Goal: Task Accomplishment & Management: Manage account settings

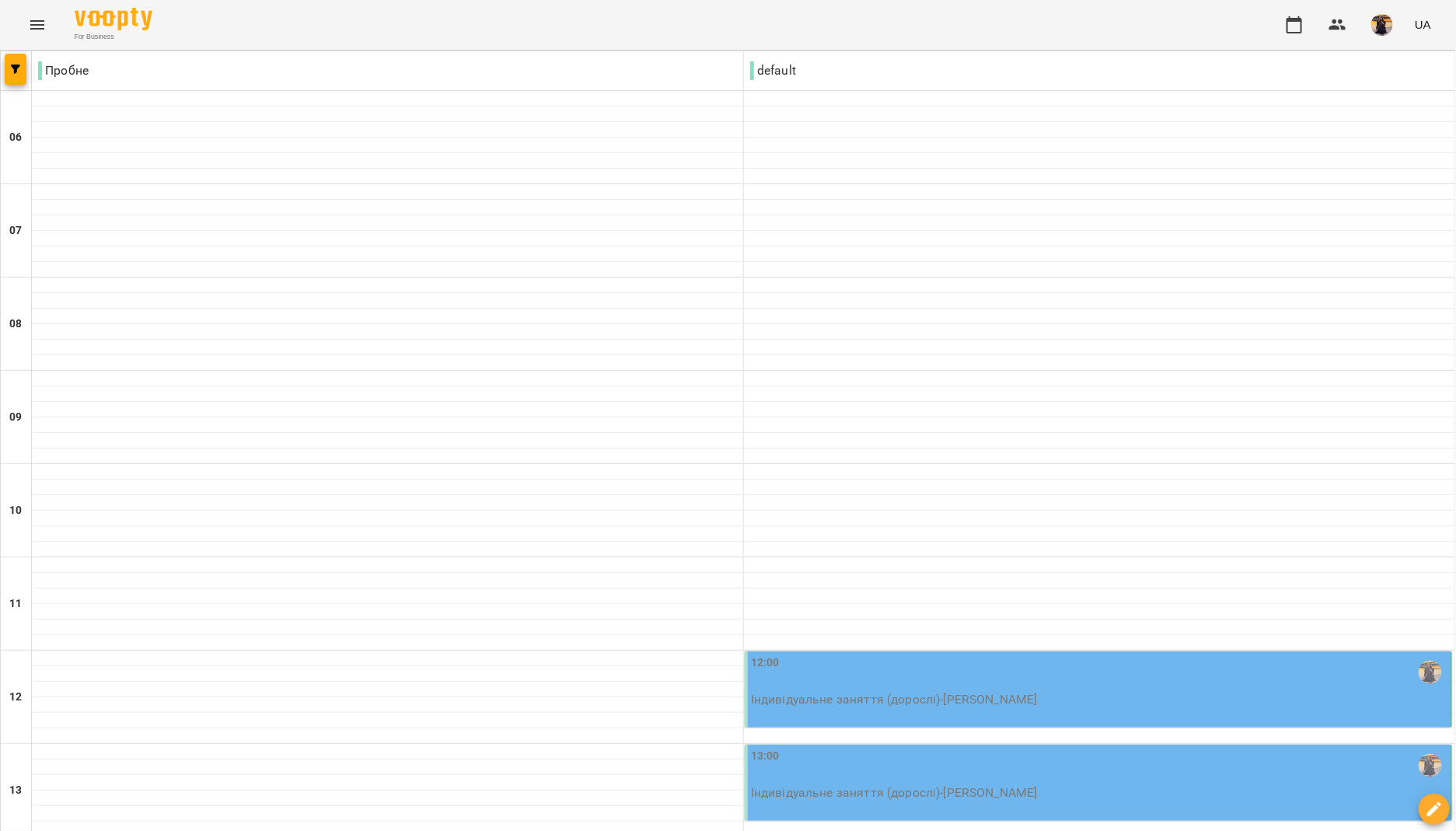
scroll to position [282, 0]
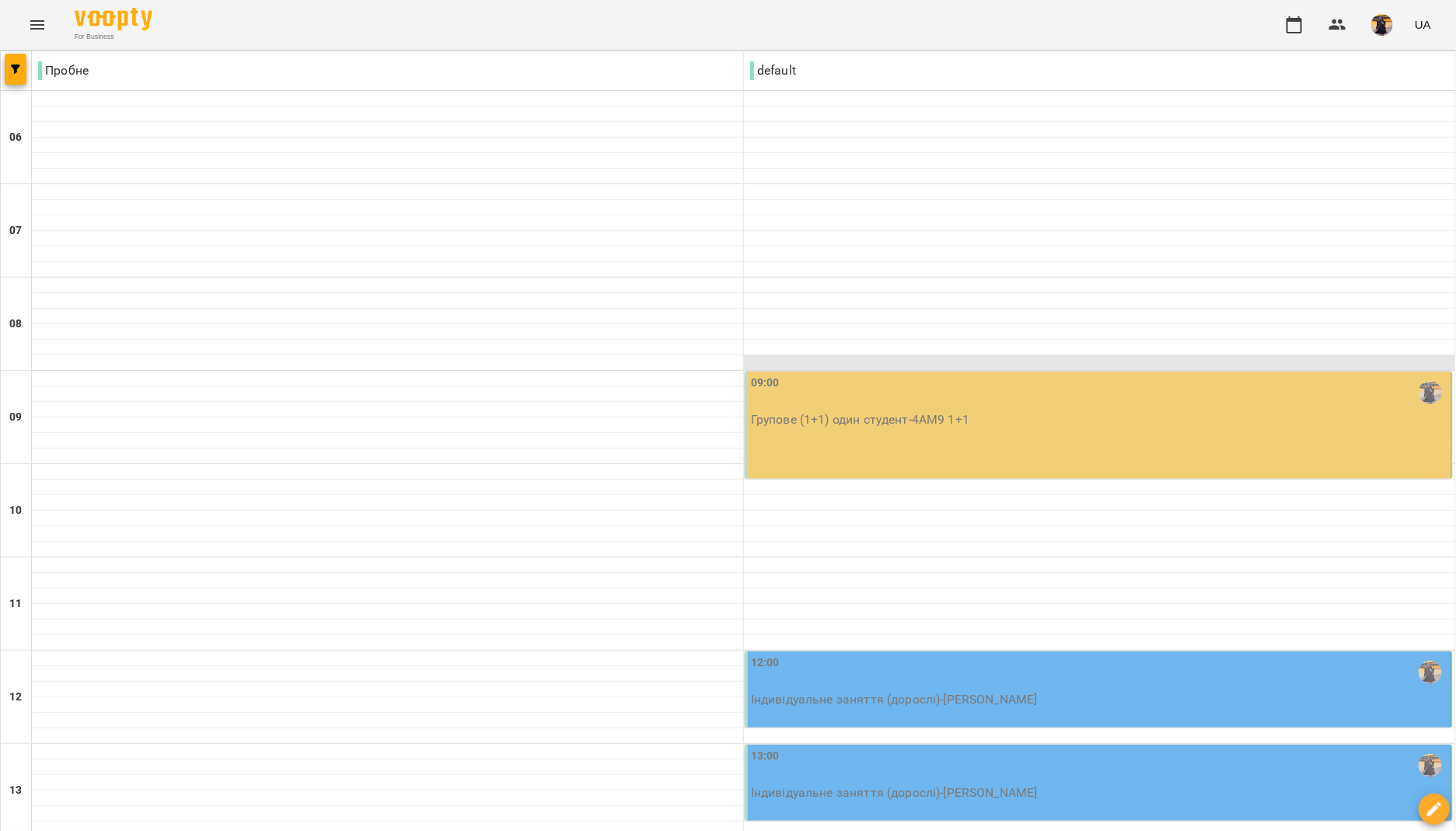
scroll to position [242, 0]
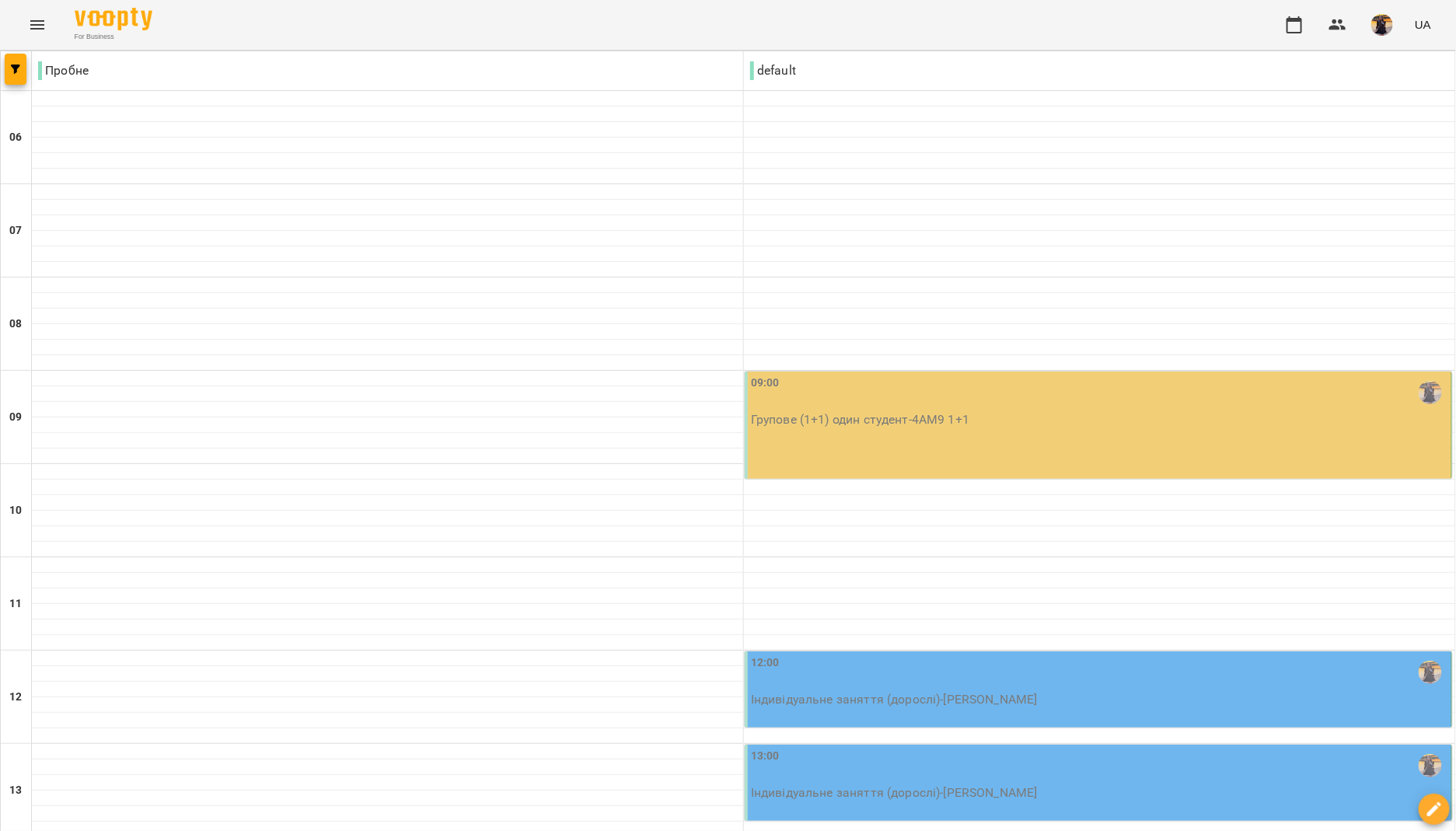
type input "**********"
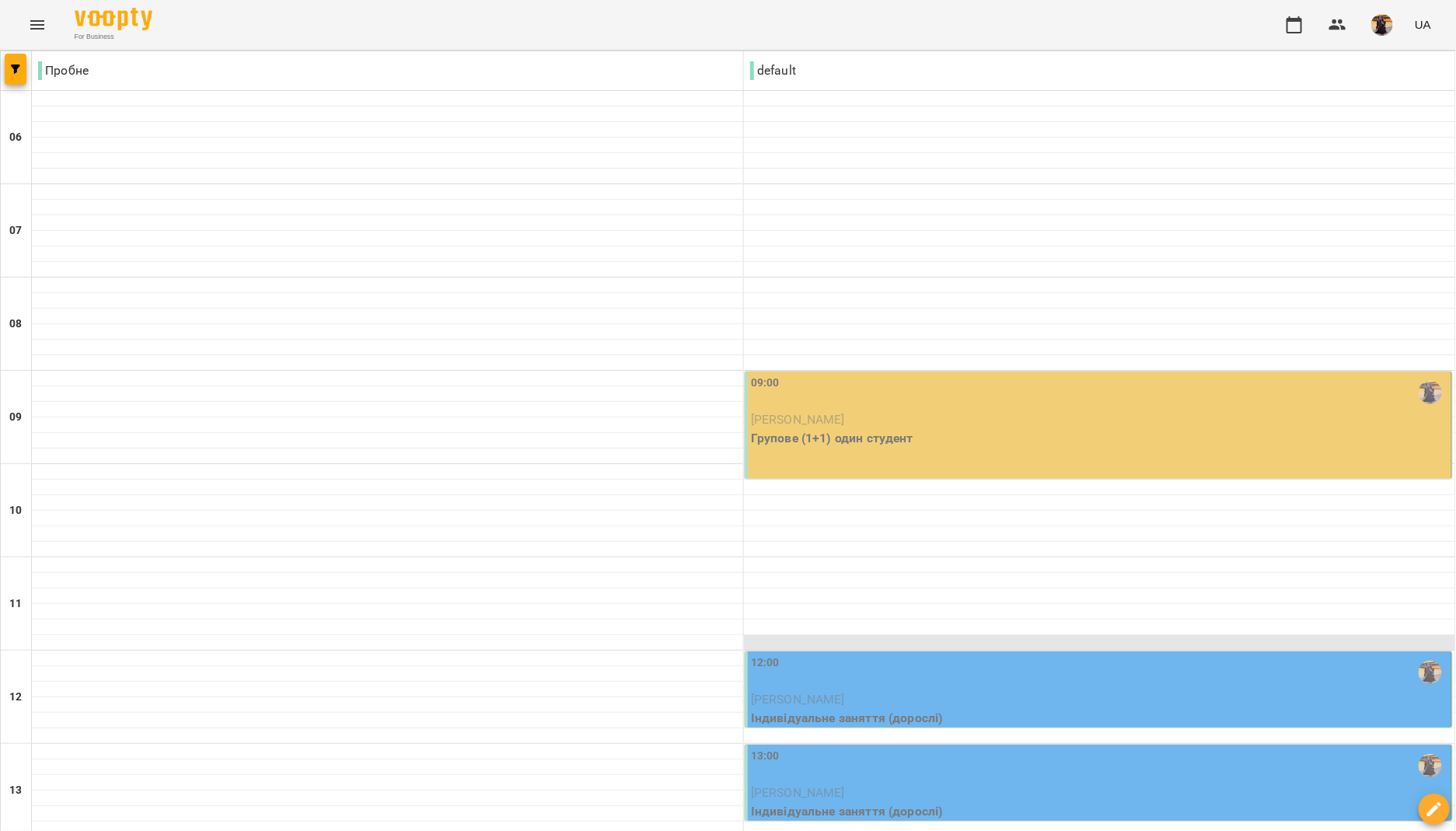
scroll to position [245, 0]
click at [846, 655] on div "12:00" at bounding box center [1099, 673] width 697 height 36
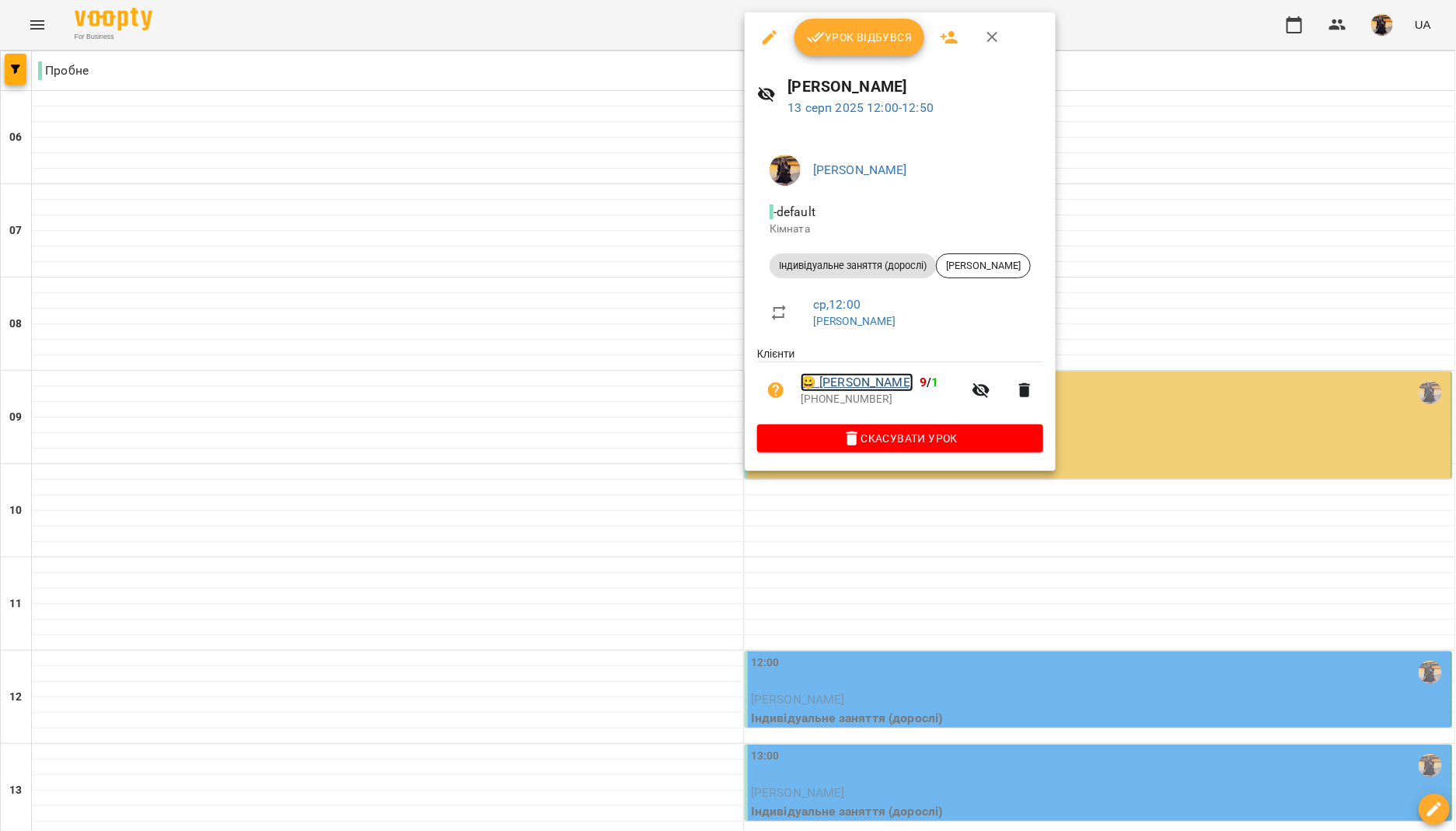
click at [889, 390] on link "😀 [PERSON_NAME]" at bounding box center [857, 382] width 113 height 19
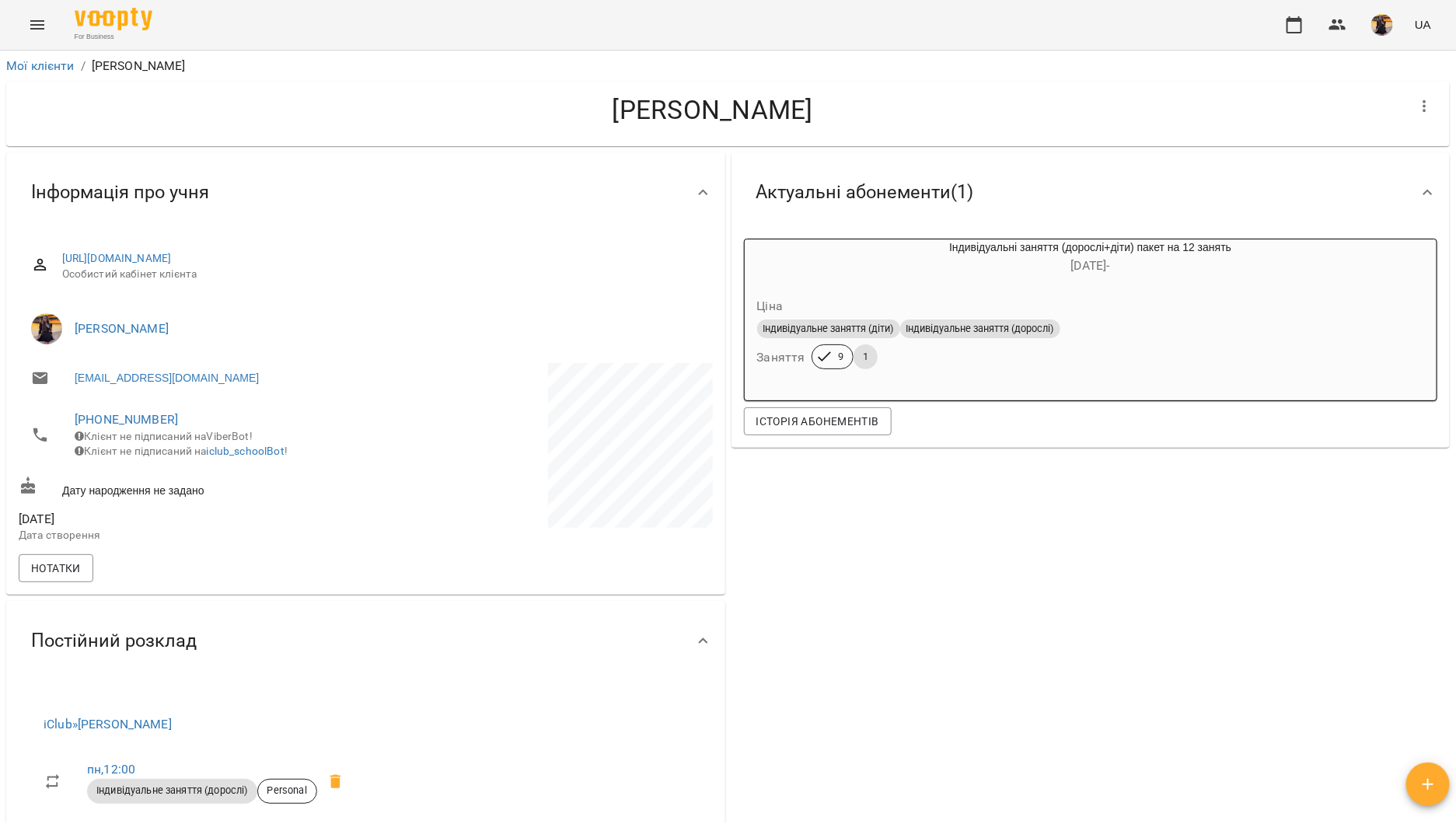
click at [62, 57] on li "Мої клієнти" at bounding box center [40, 66] width 69 height 19
click at [57, 67] on link "Мої клієнти" at bounding box center [40, 65] width 69 height 15
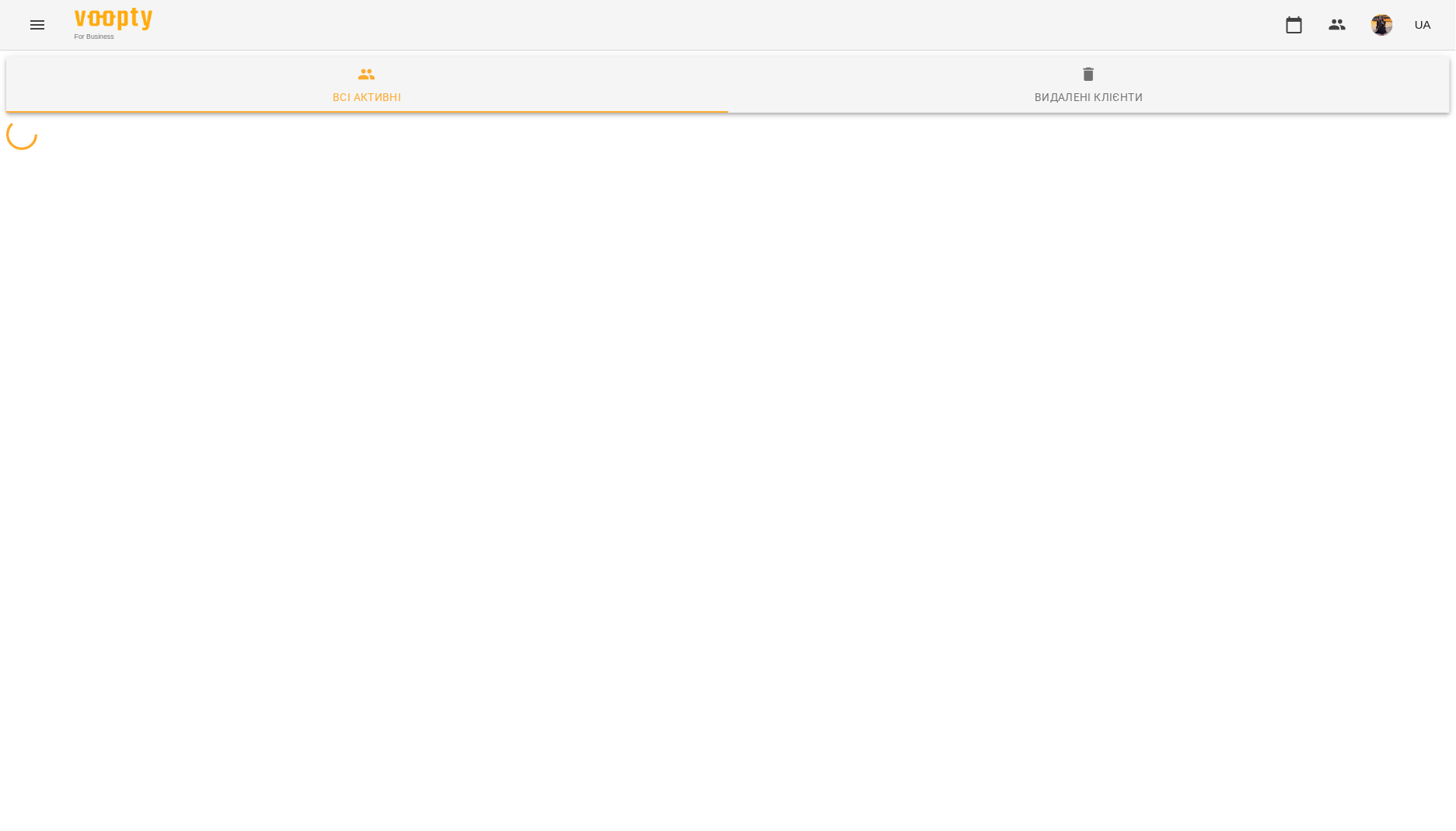
click at [29, 25] on icon "Menu" at bounding box center [37, 24] width 19 height 19
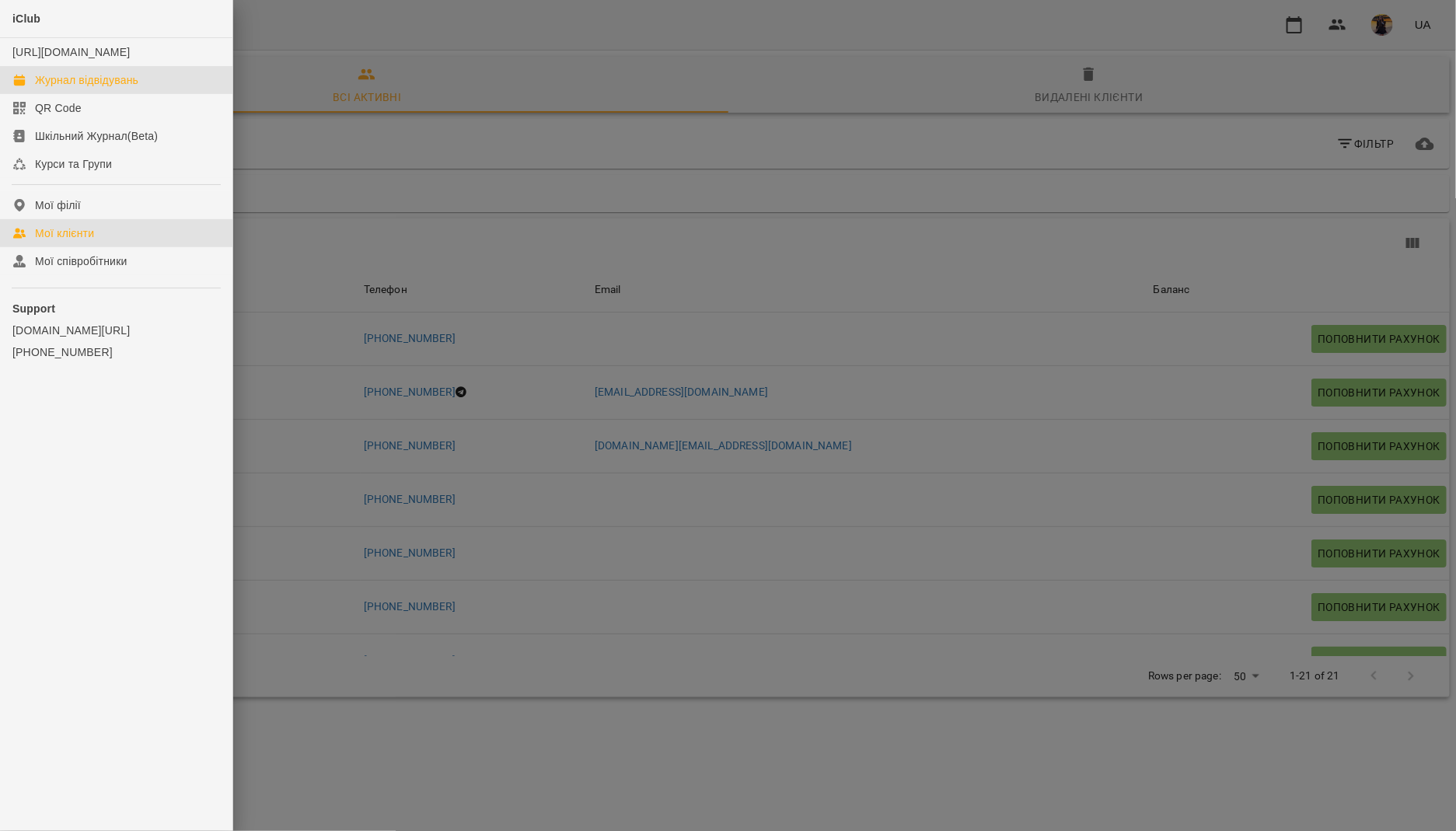
click at [55, 94] on link "Журнал відвідувань" at bounding box center [116, 80] width 232 height 28
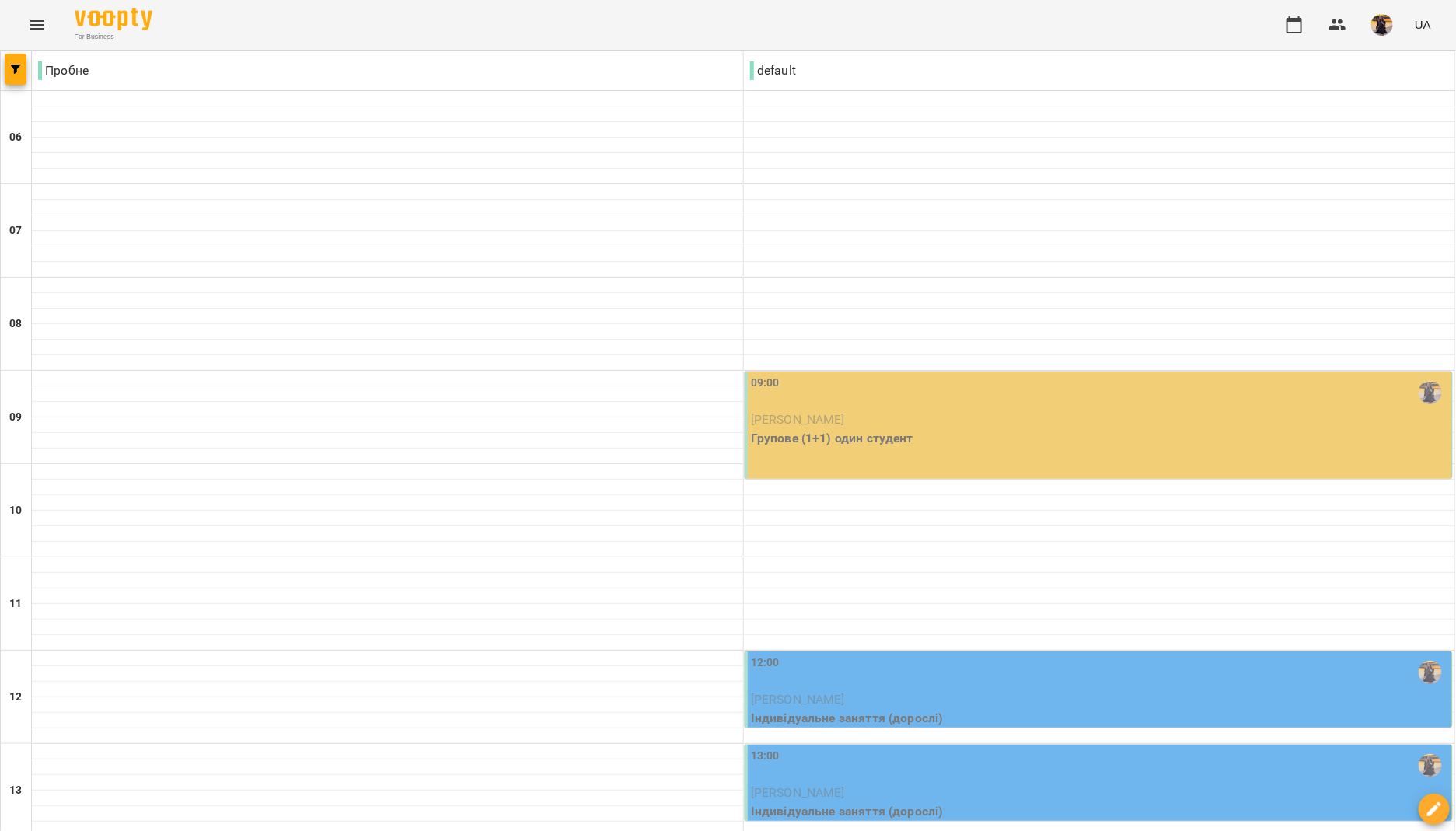
click at [888, 429] on p "Групове (1+1) один студент" at bounding box center [1099, 438] width 697 height 19
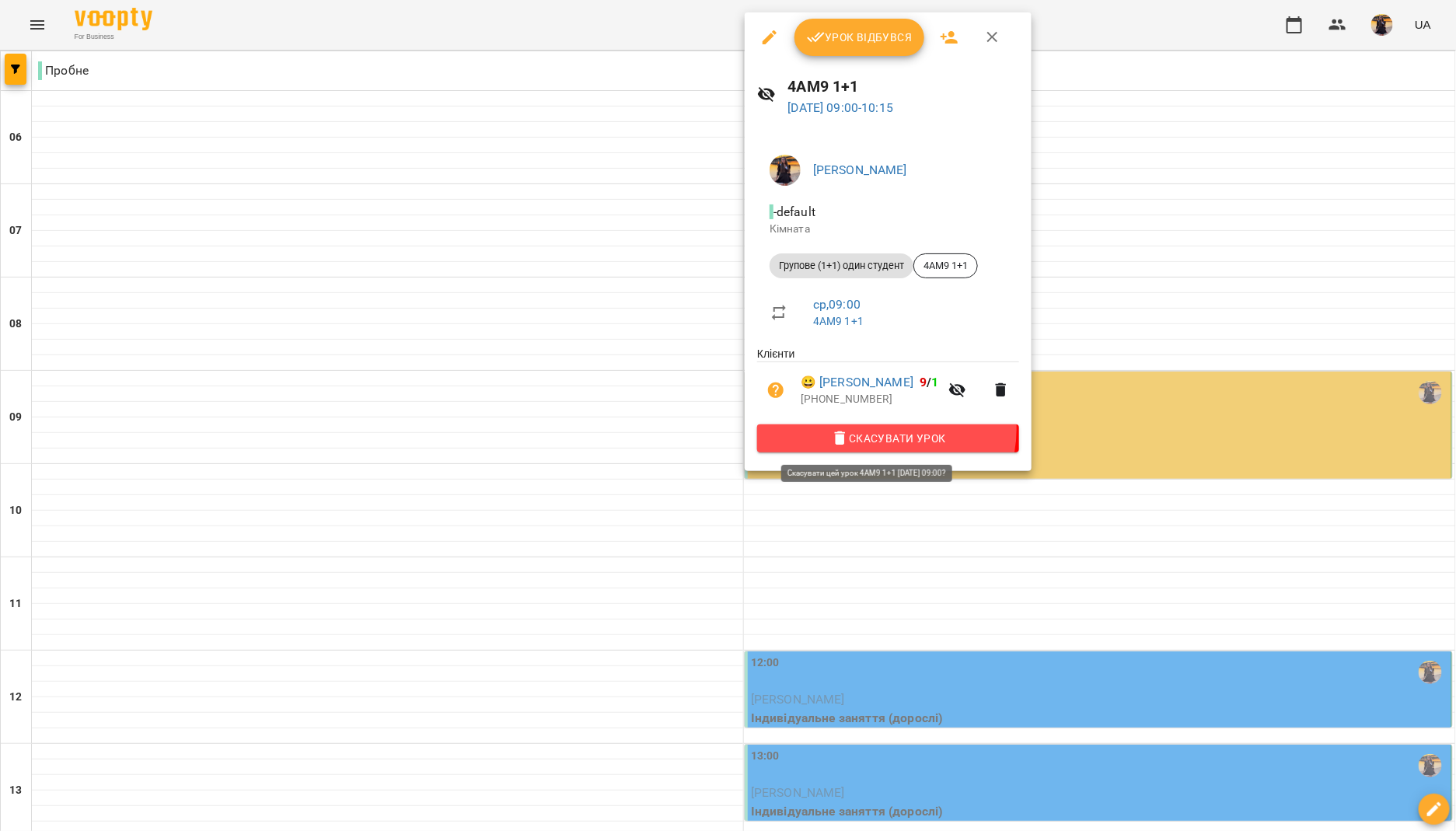
click at [886, 432] on span "Скасувати Урок" at bounding box center [888, 438] width 237 height 19
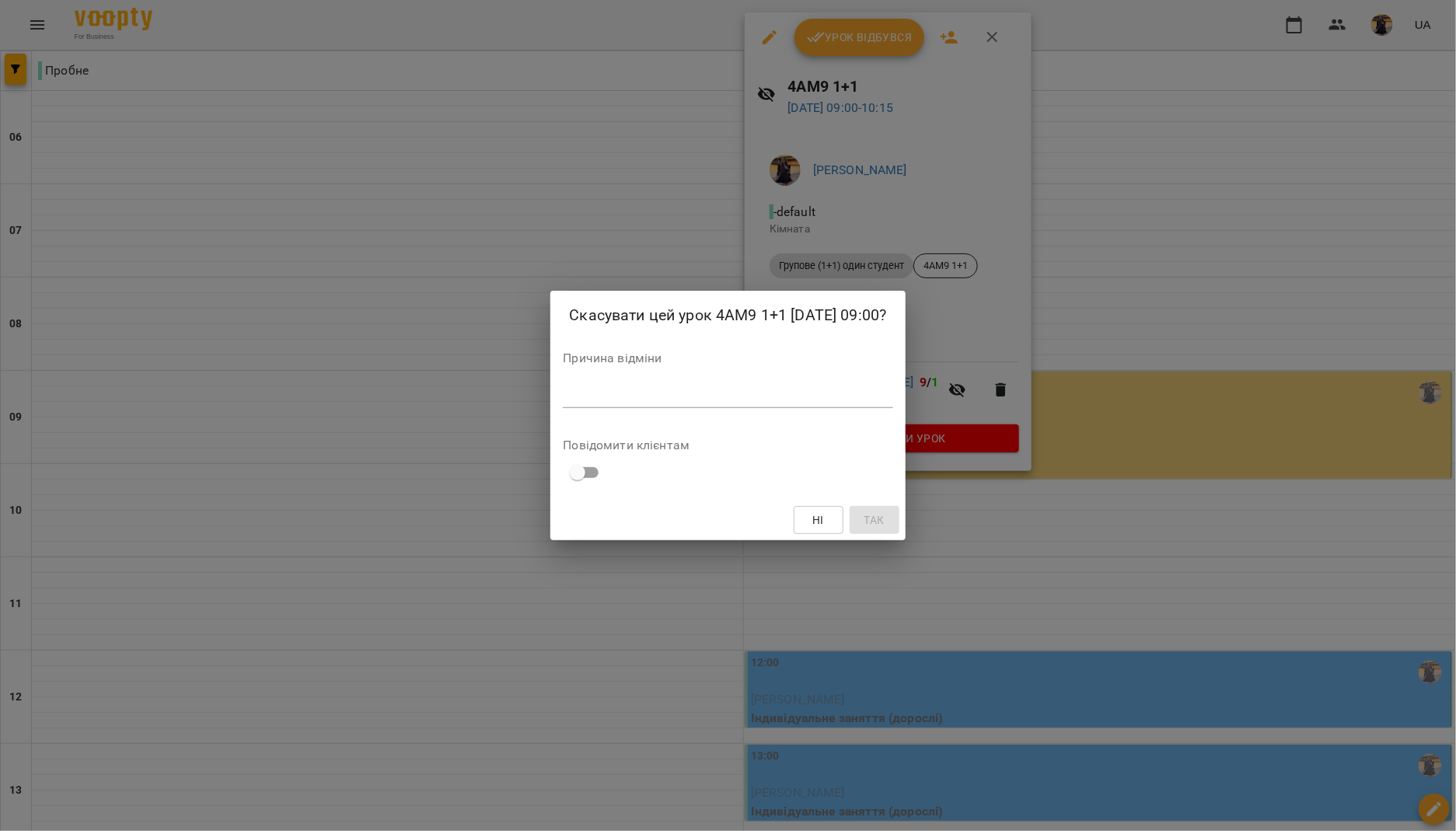
click at [764, 400] on textarea at bounding box center [728, 395] width 330 height 15
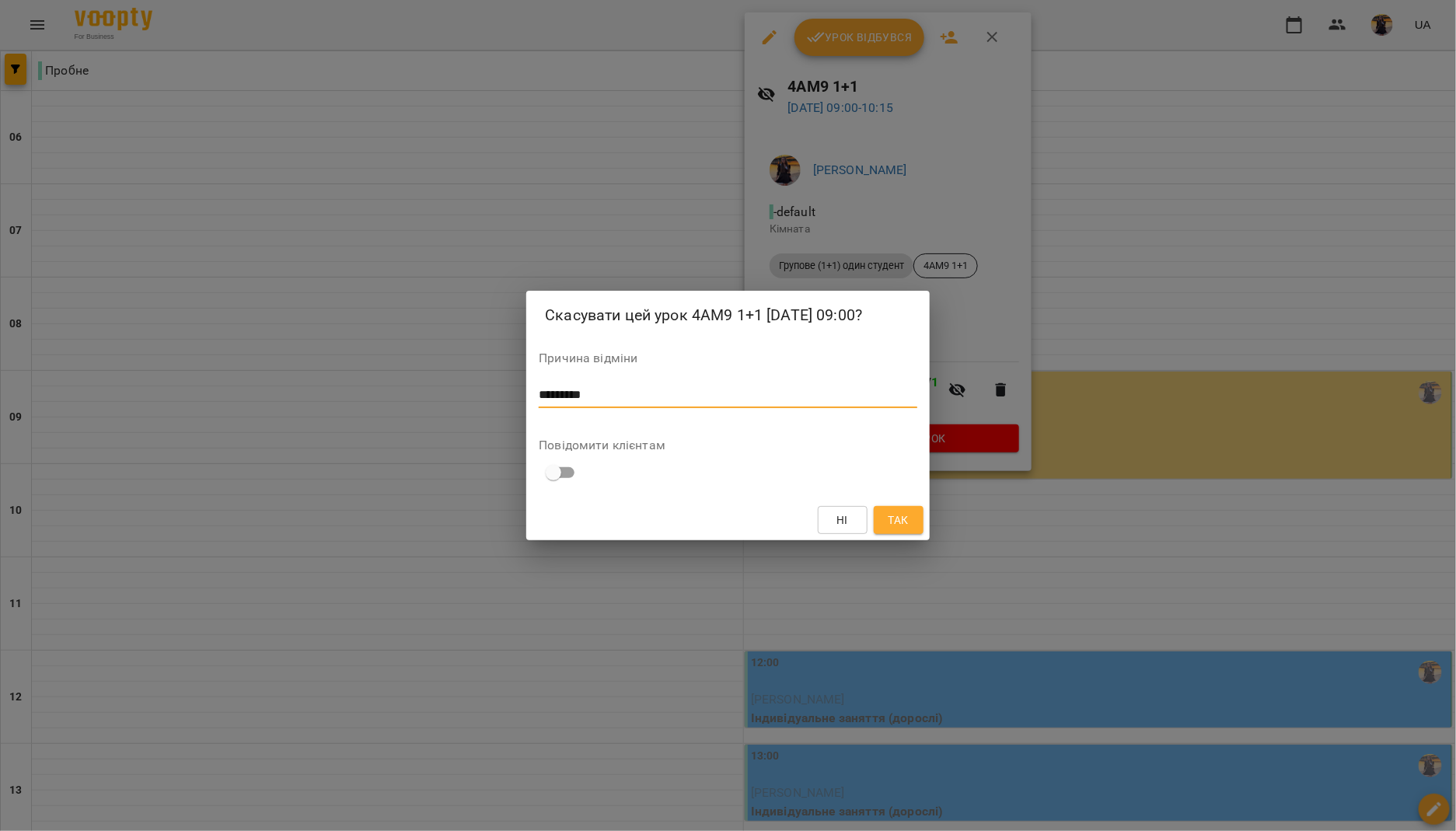
type textarea "*********"
click at [896, 523] on span "Так" at bounding box center [898, 520] width 21 height 19
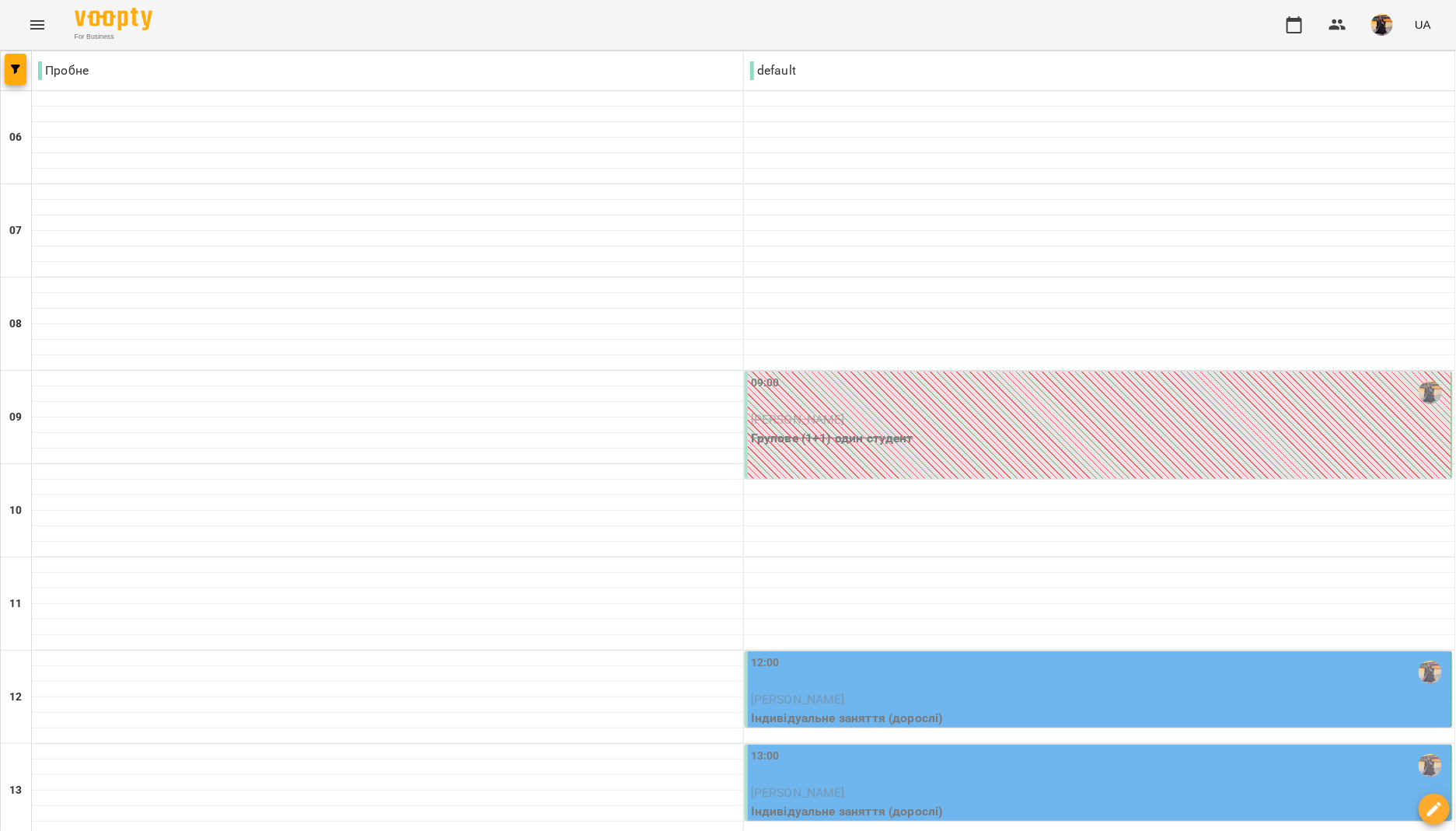
scroll to position [157, 0]
click at [896, 655] on div "12:00" at bounding box center [1099, 673] width 697 height 36
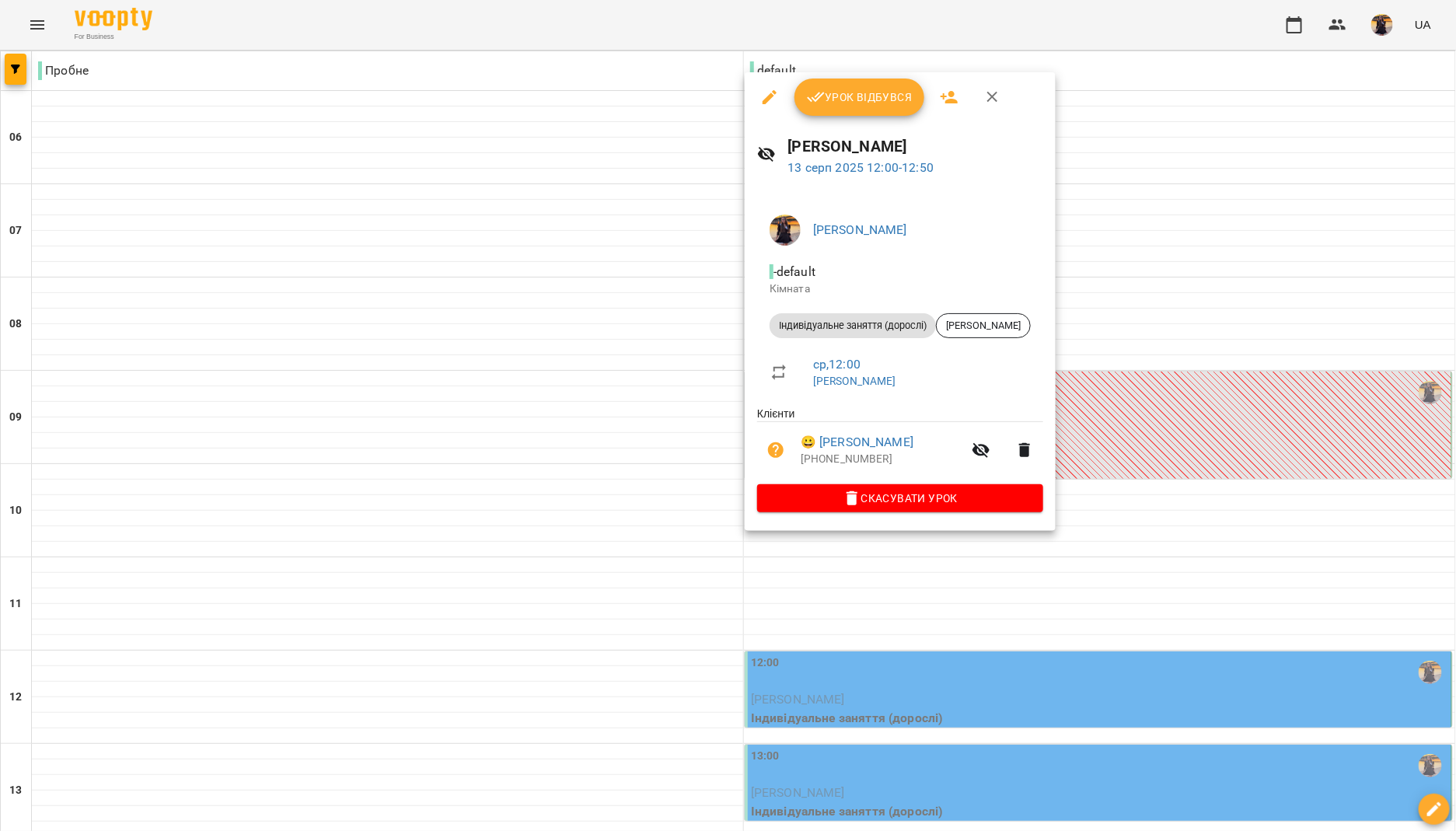
click at [855, 110] on button "Урок відбувся" at bounding box center [860, 97] width 130 height 38
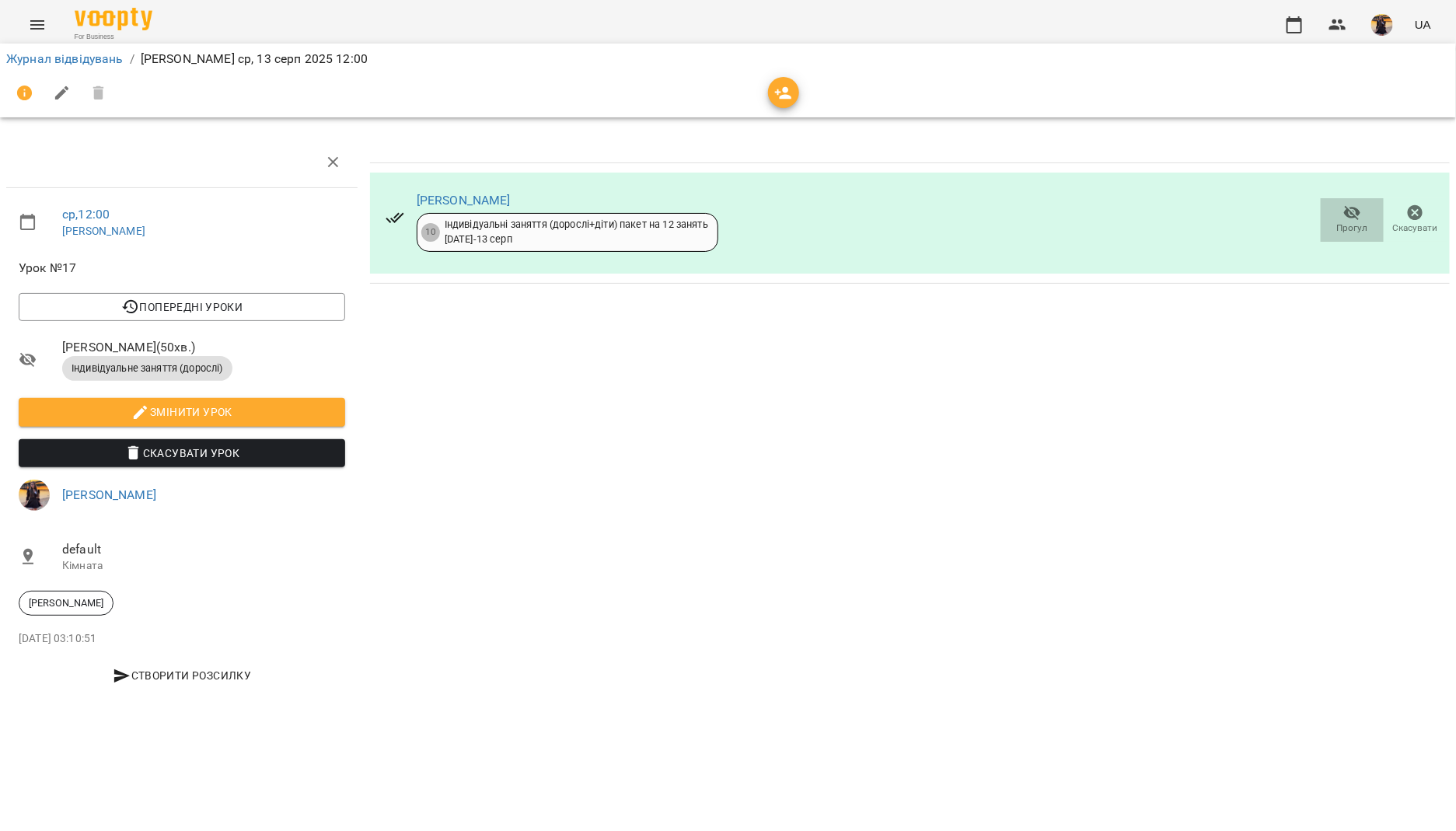
click at [1340, 211] on span "Прогул" at bounding box center [1353, 219] width 45 height 31
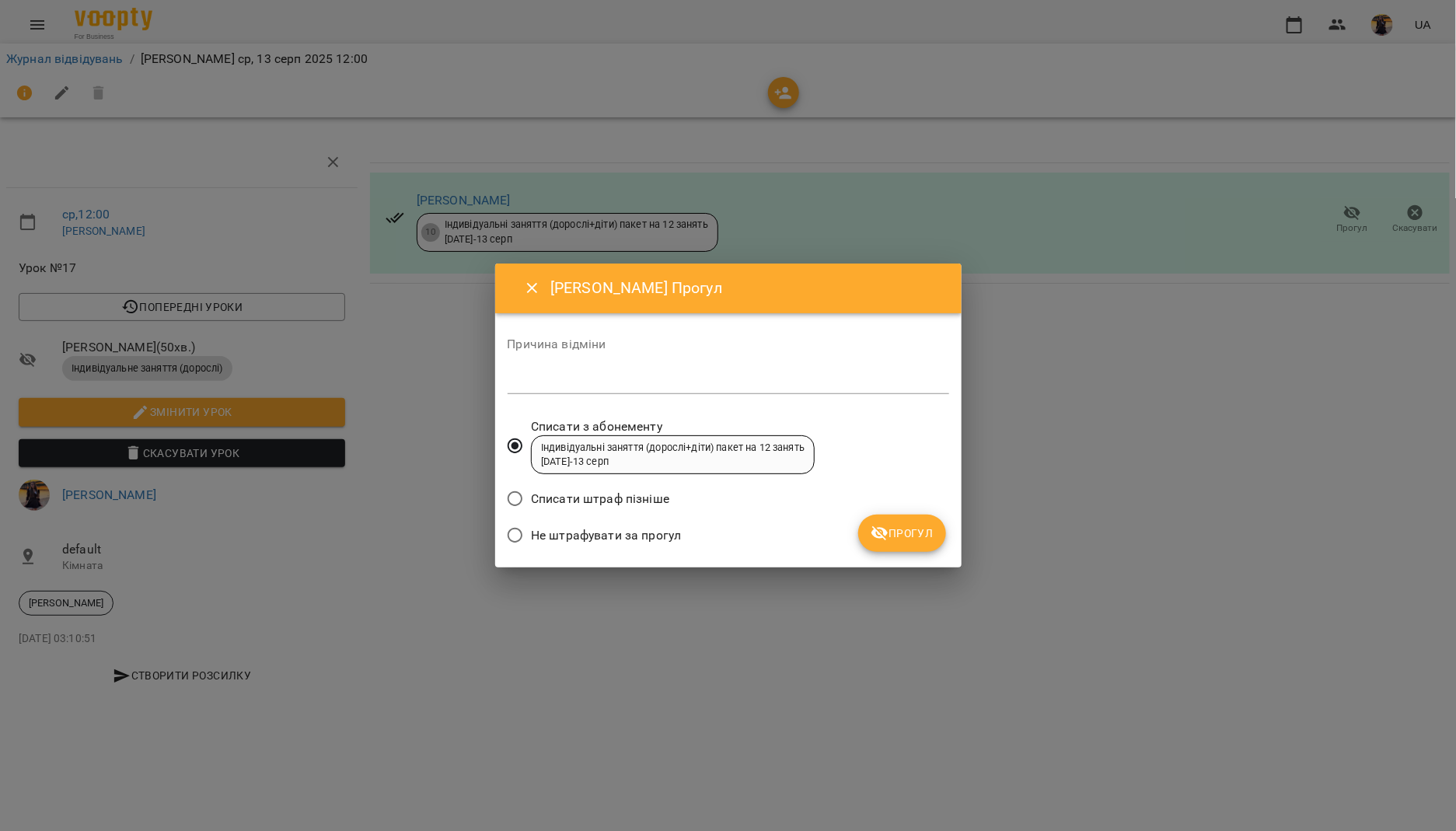
click at [901, 541] on span "Прогул" at bounding box center [902, 533] width 63 height 19
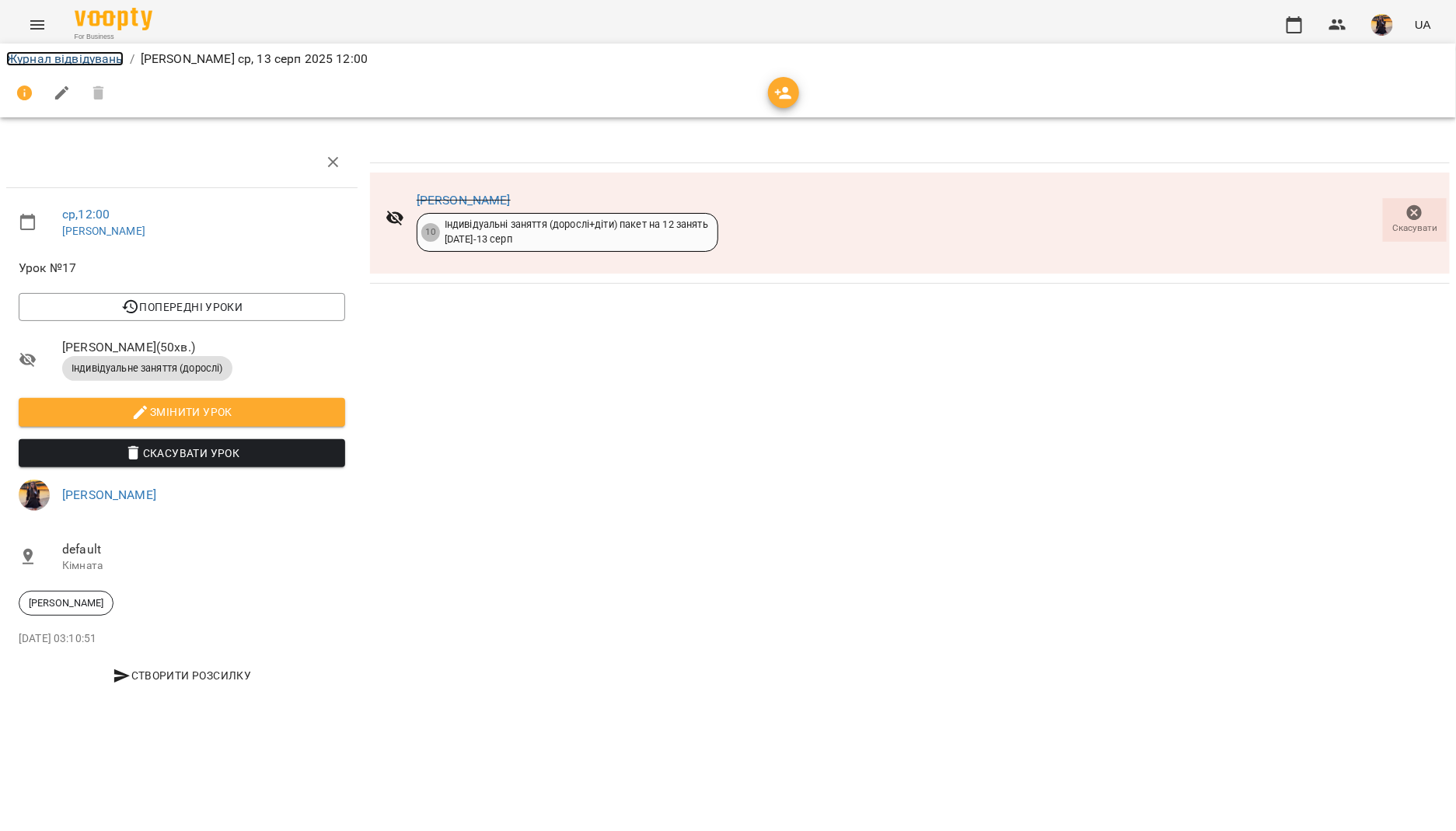
click at [106, 63] on link "Журнал відвідувань" at bounding box center [64, 58] width 117 height 15
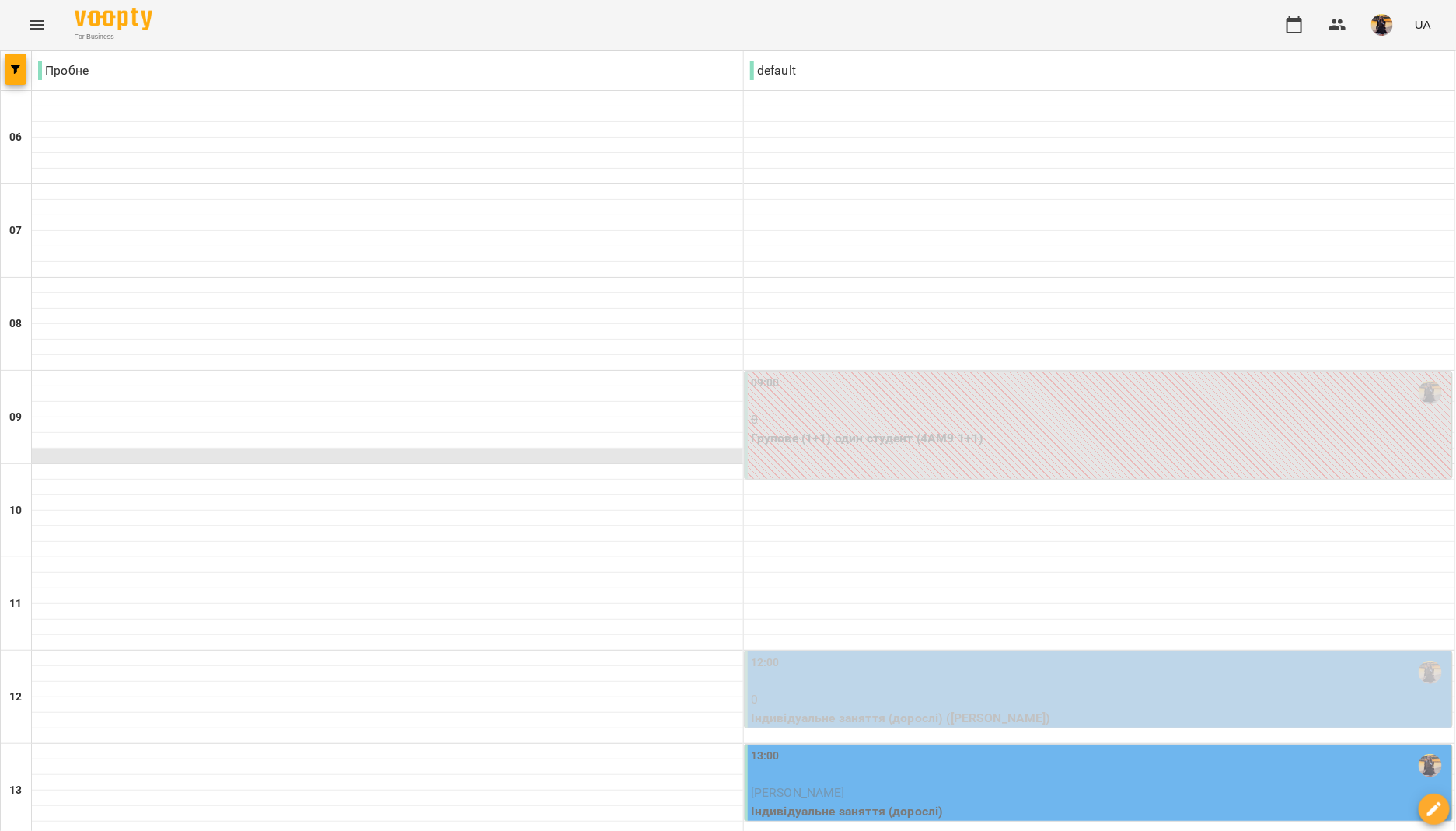
scroll to position [283, 0]
